Goal: Check status: Check status

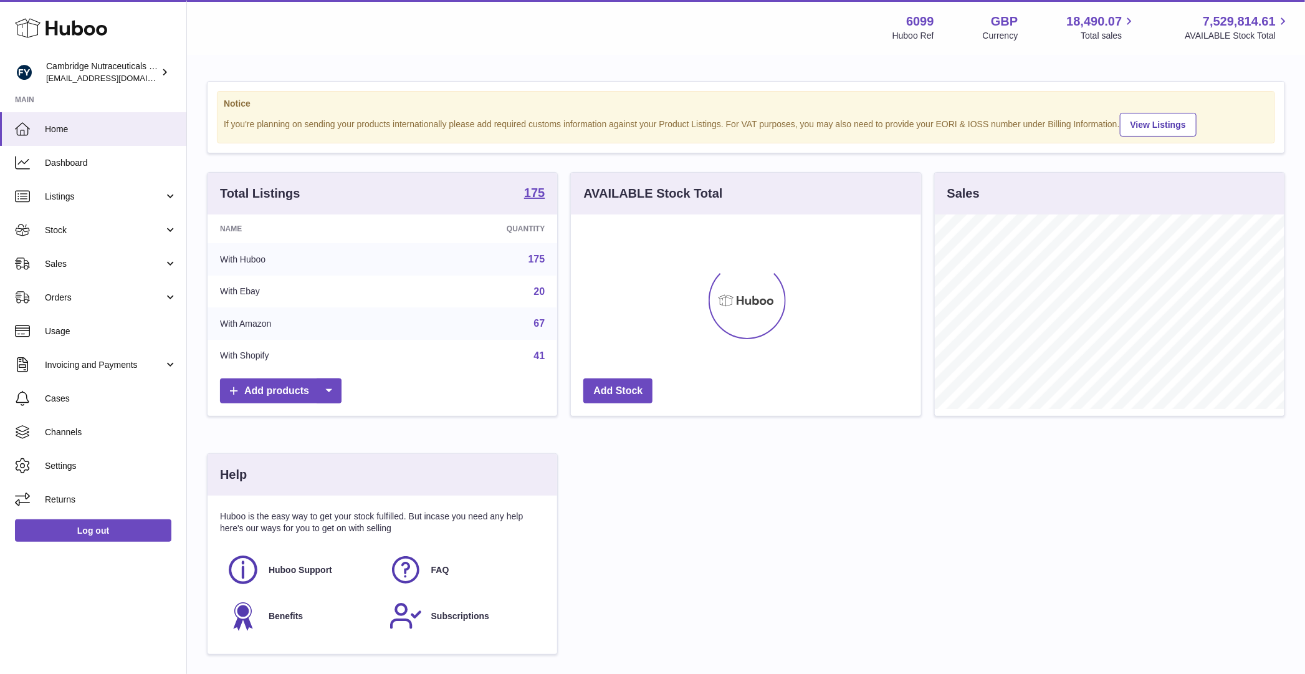
scroll to position [194, 350]
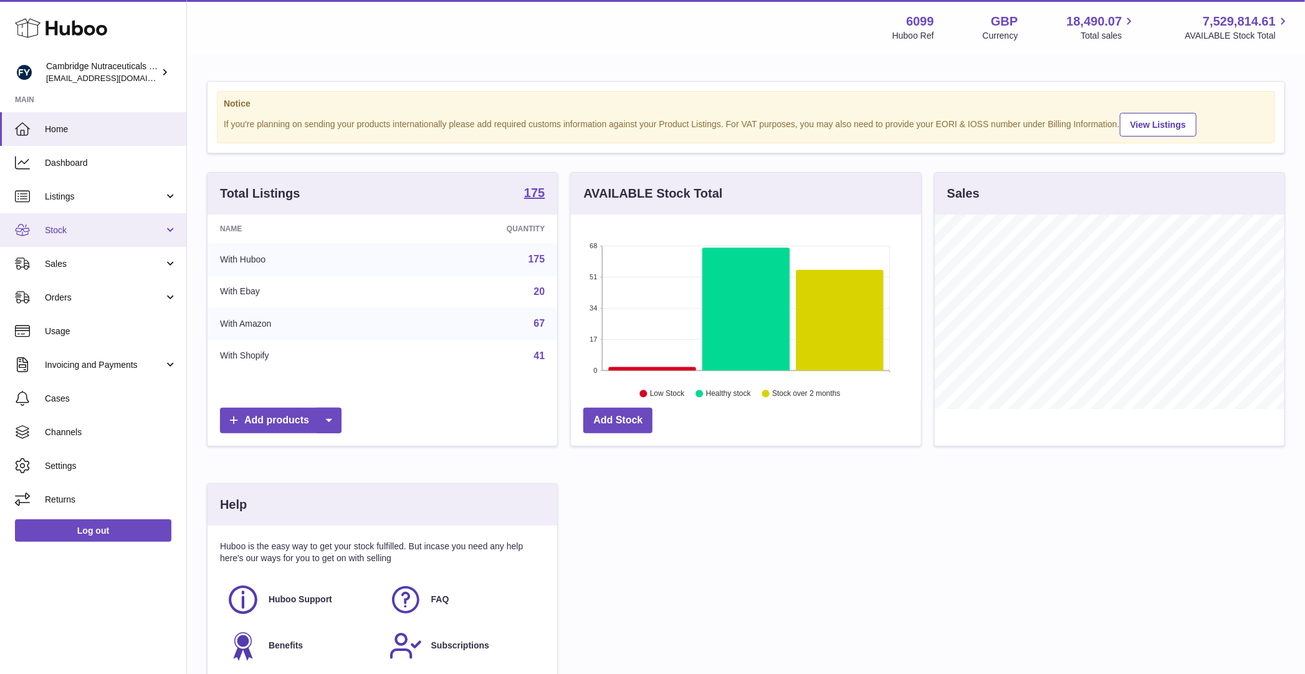
click at [75, 229] on span "Stock" at bounding box center [104, 230] width 119 height 12
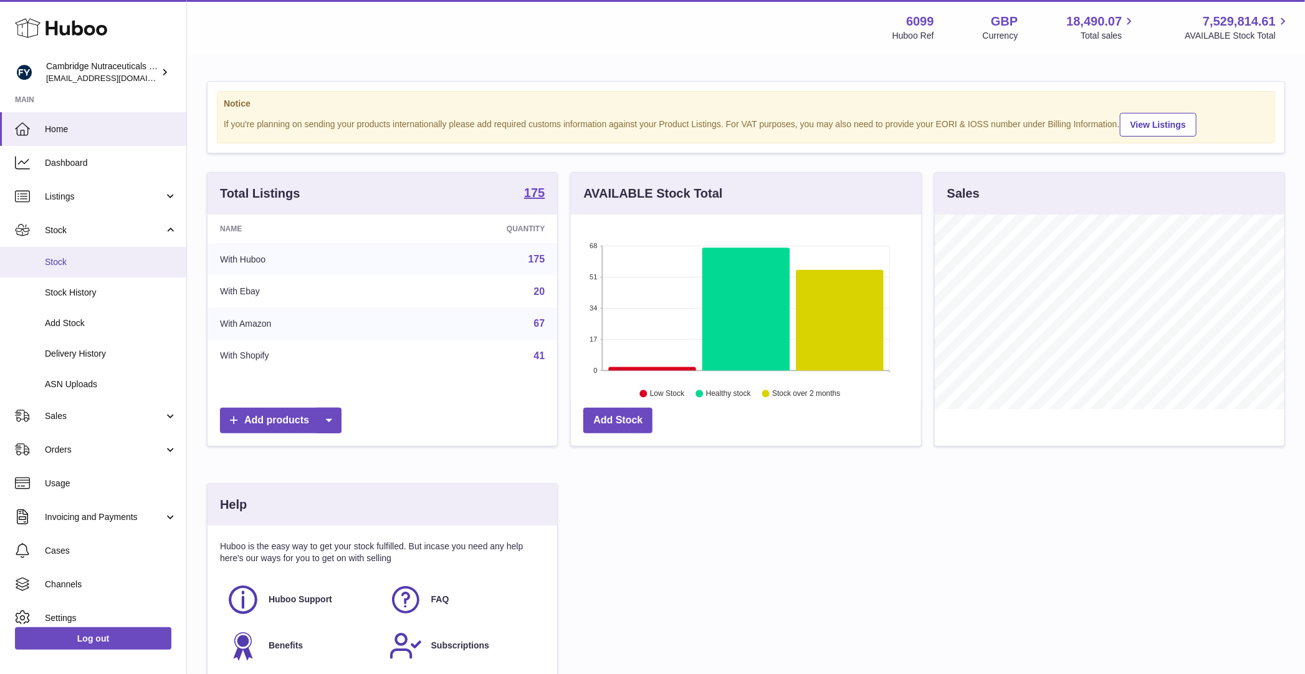
click at [79, 250] on link "Stock" at bounding box center [93, 262] width 186 height 31
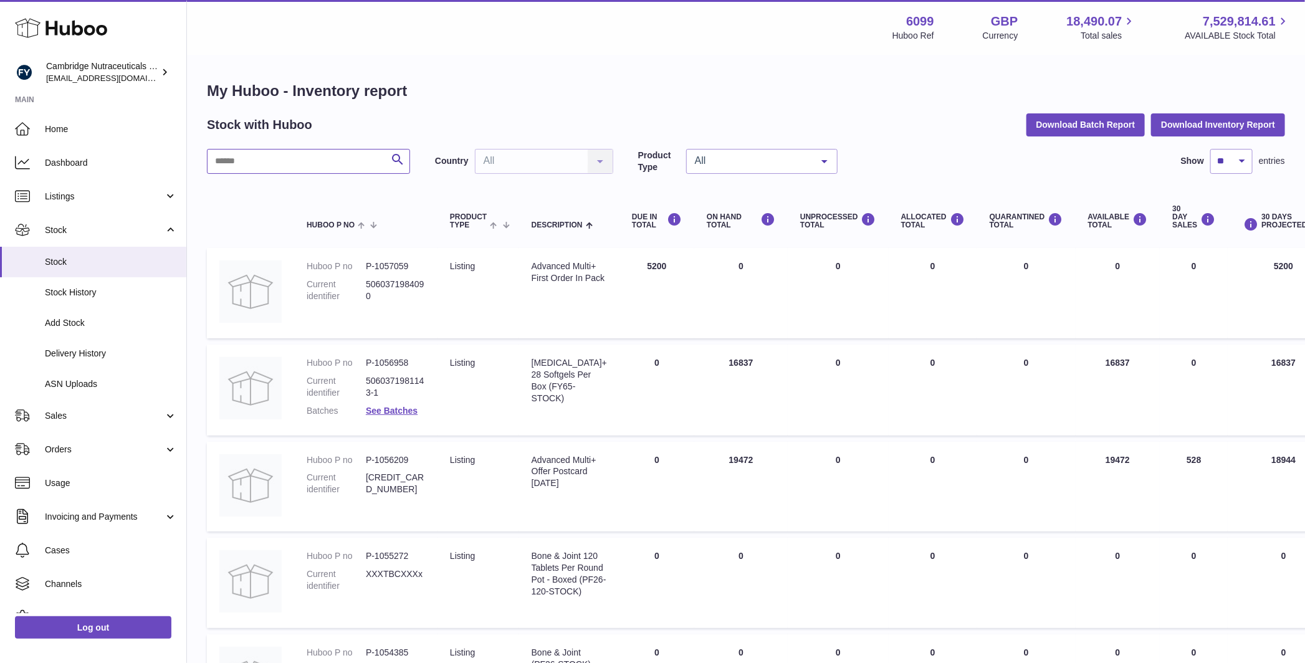
click at [239, 160] on input "text" at bounding box center [308, 161] width 203 height 25
click at [320, 160] on input "text" at bounding box center [308, 161] width 203 height 25
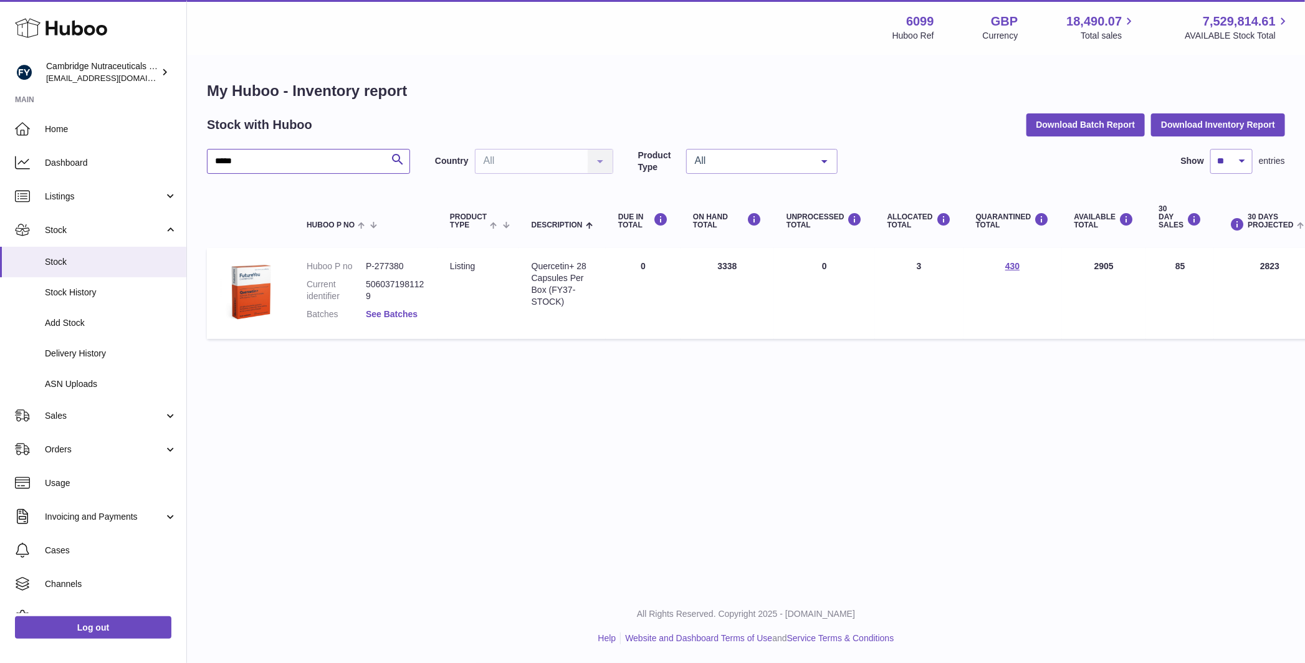
type input "*****"
click at [415, 314] on link "See Batches" at bounding box center [392, 314] width 52 height 10
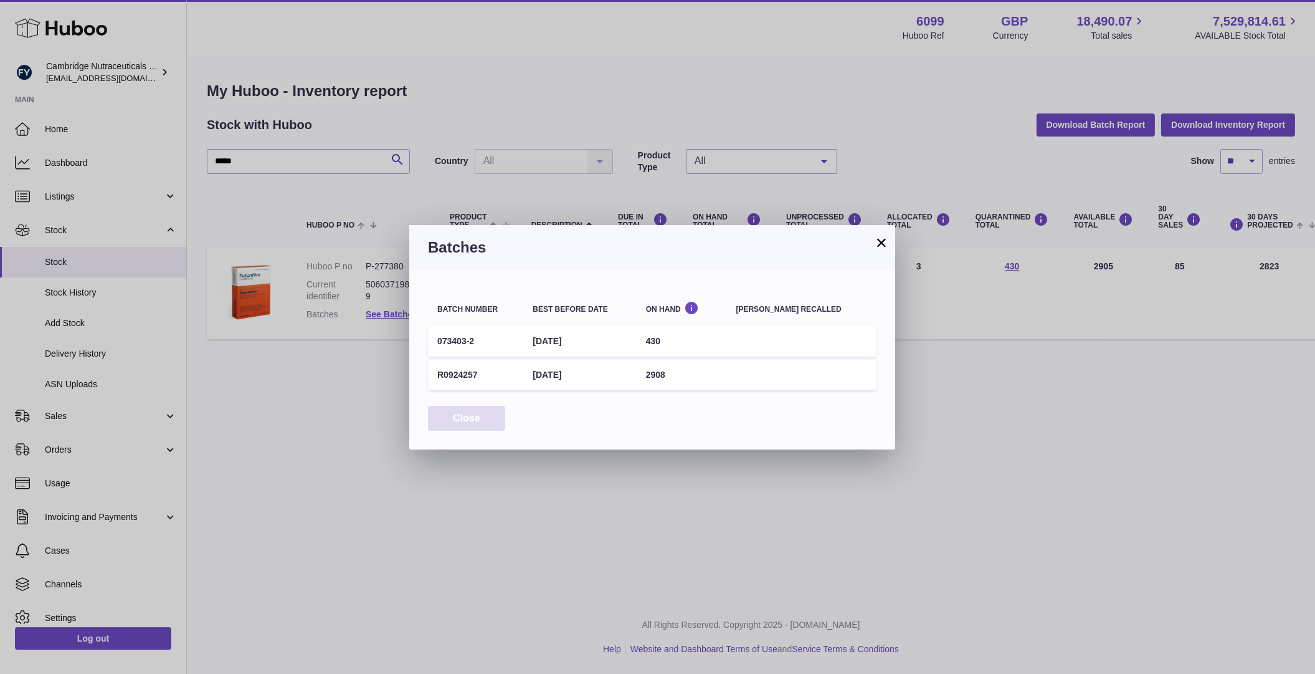
click at [484, 412] on button "Close" at bounding box center [466, 419] width 77 height 26
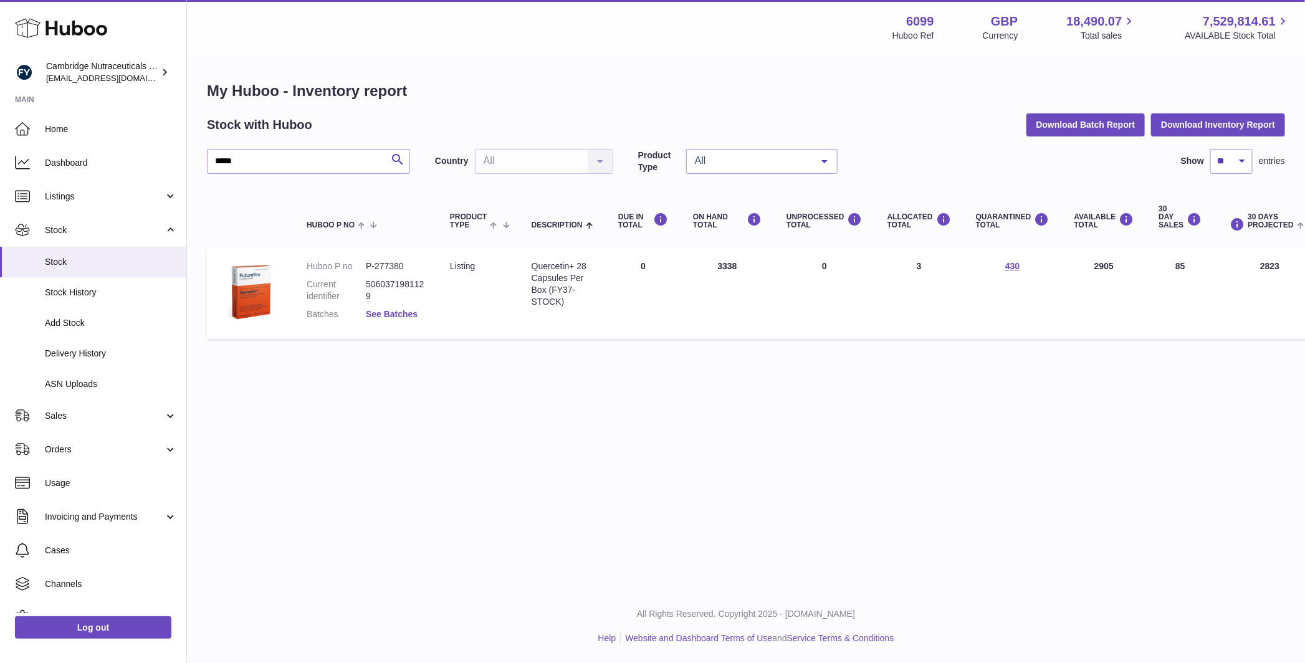
click at [399, 312] on link "See Batches" at bounding box center [392, 314] width 52 height 10
click at [336, 414] on div at bounding box center [652, 331] width 1305 height 663
click at [371, 313] on link "See Batches" at bounding box center [392, 314] width 52 height 10
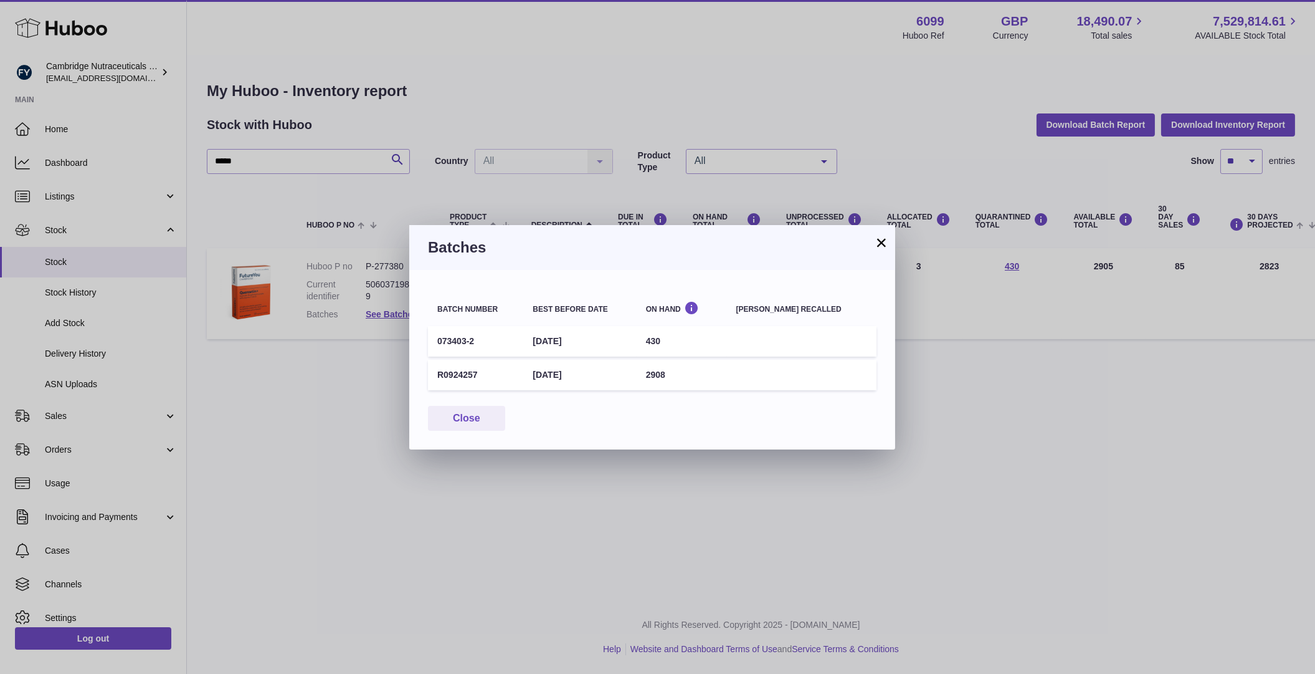
click at [289, 388] on div "× Batches Batch number Best before date On Hand [PERSON_NAME] recalled 073403-2…" at bounding box center [657, 337] width 1315 height 674
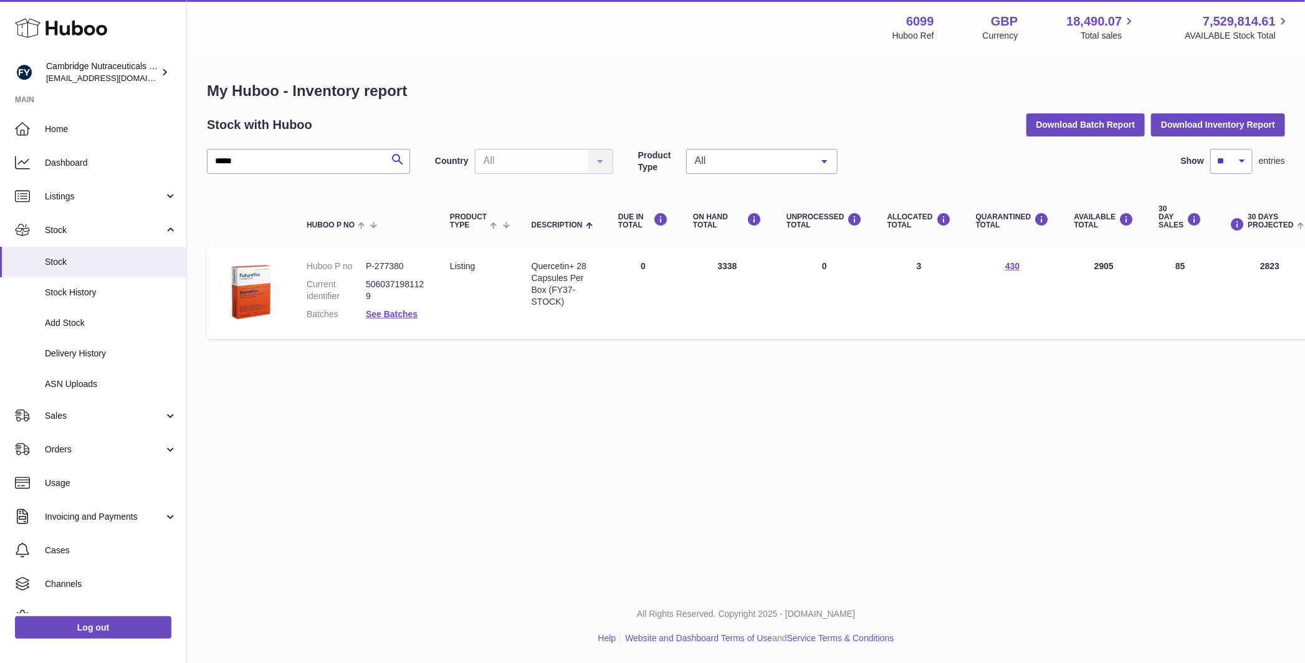
click at [290, 387] on div at bounding box center [652, 331] width 1305 height 663
